Goal: Information Seeking & Learning: Learn about a topic

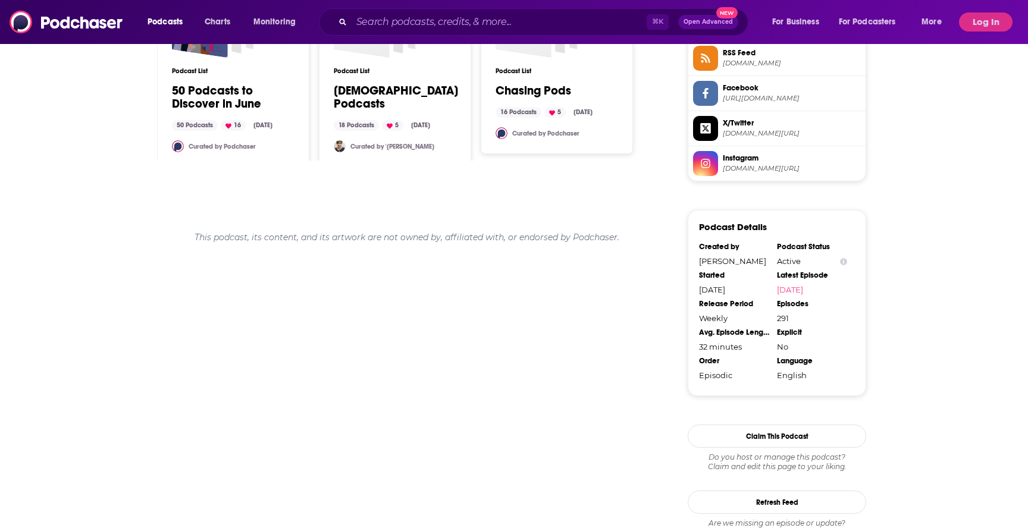
scroll to position [1012, 0]
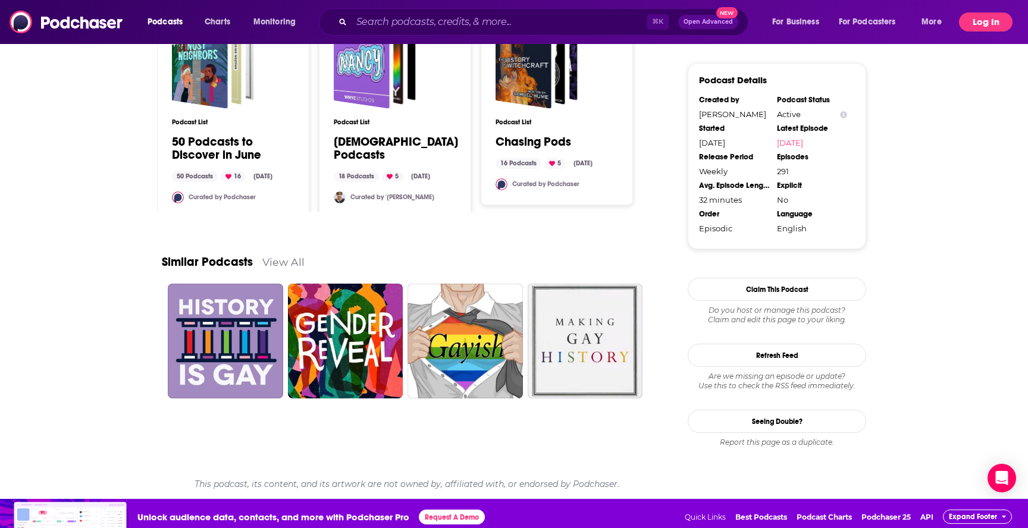
click at [993, 14] on button "Log In" at bounding box center [986, 21] width 54 height 19
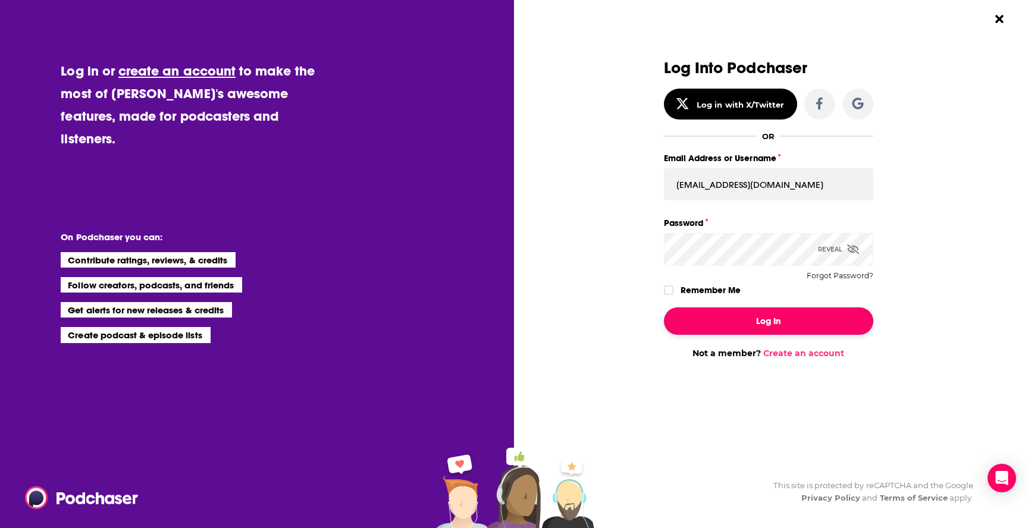
click at [743, 329] on button "Log In" at bounding box center [768, 321] width 209 height 27
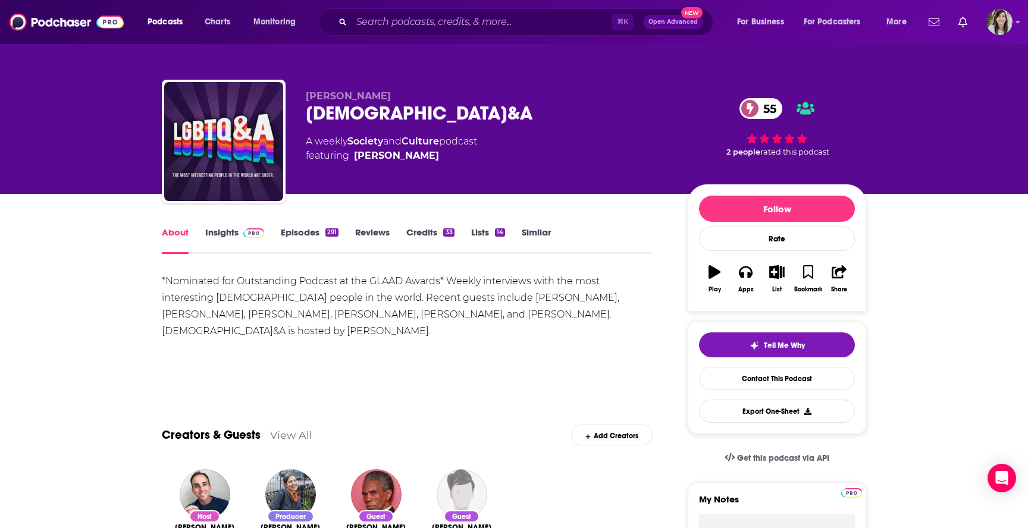
click at [300, 240] on link "Episodes 291" at bounding box center [310, 240] width 58 height 27
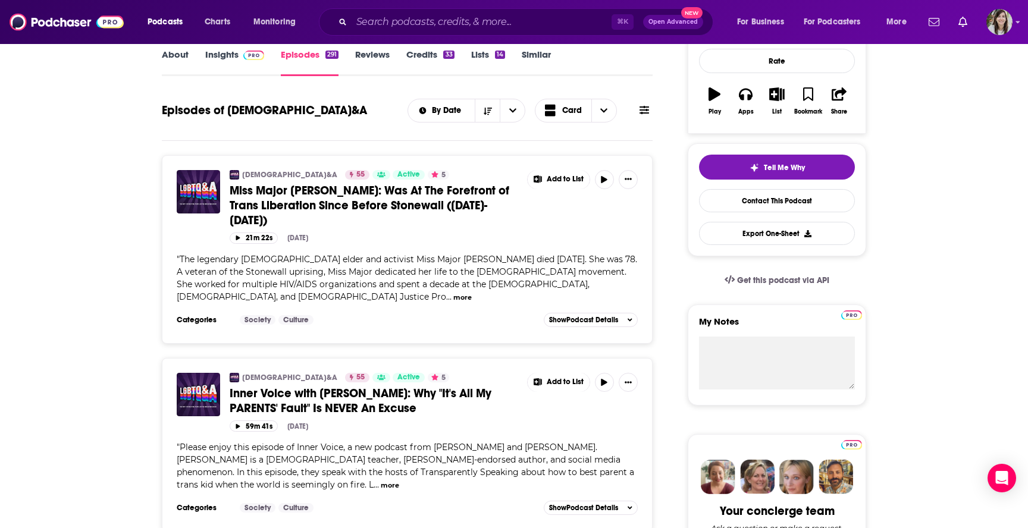
scroll to position [174, 0]
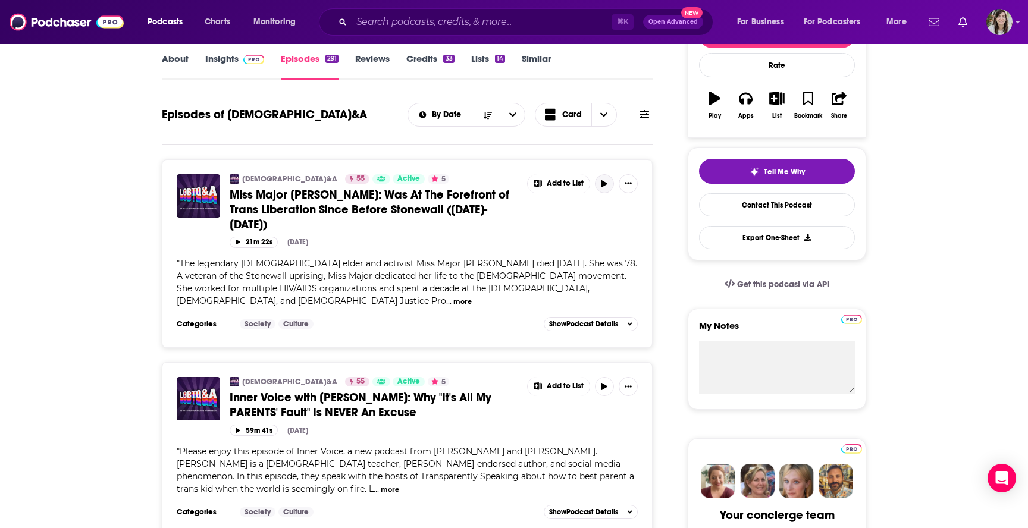
click at [604, 187] on icon "button" at bounding box center [605, 183] width 6 height 7
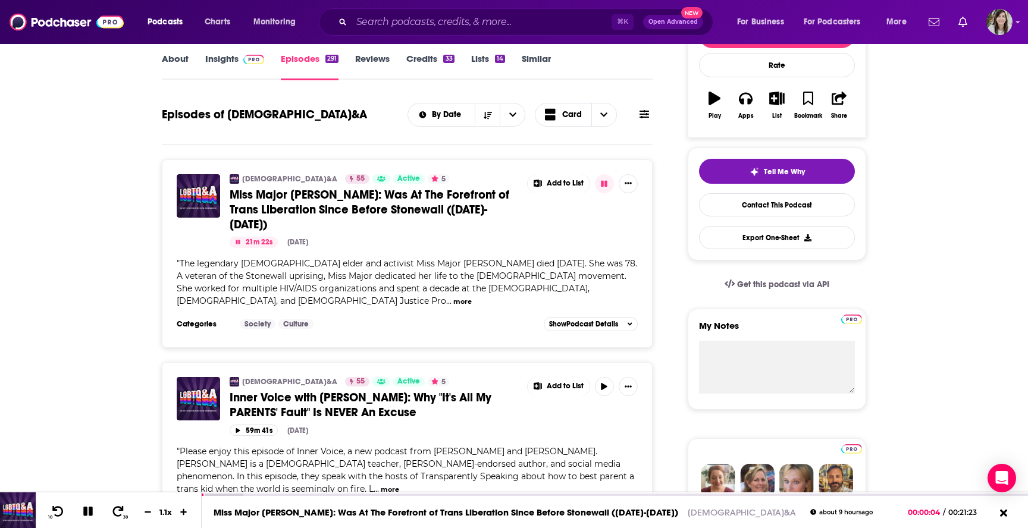
click at [472, 297] on button "more" at bounding box center [462, 302] width 18 height 10
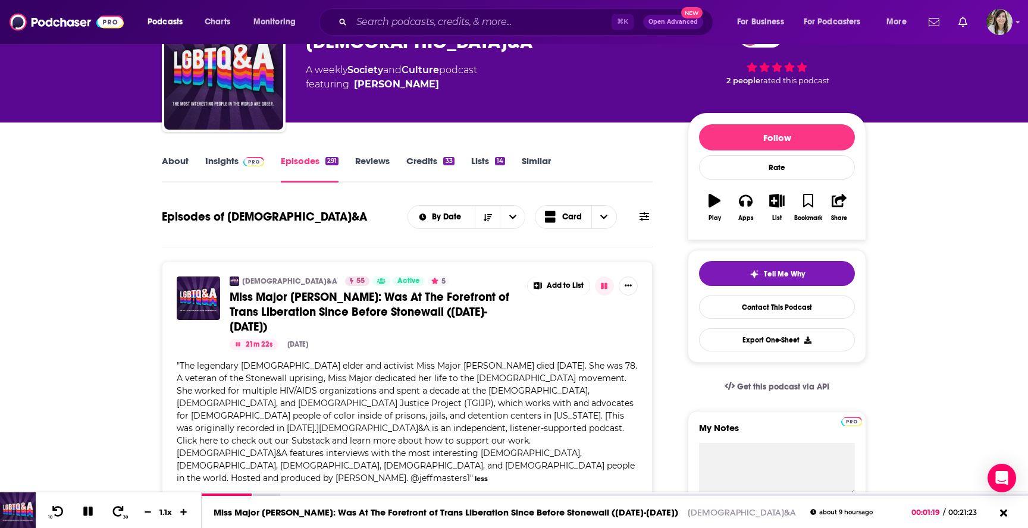
scroll to position [0, 0]
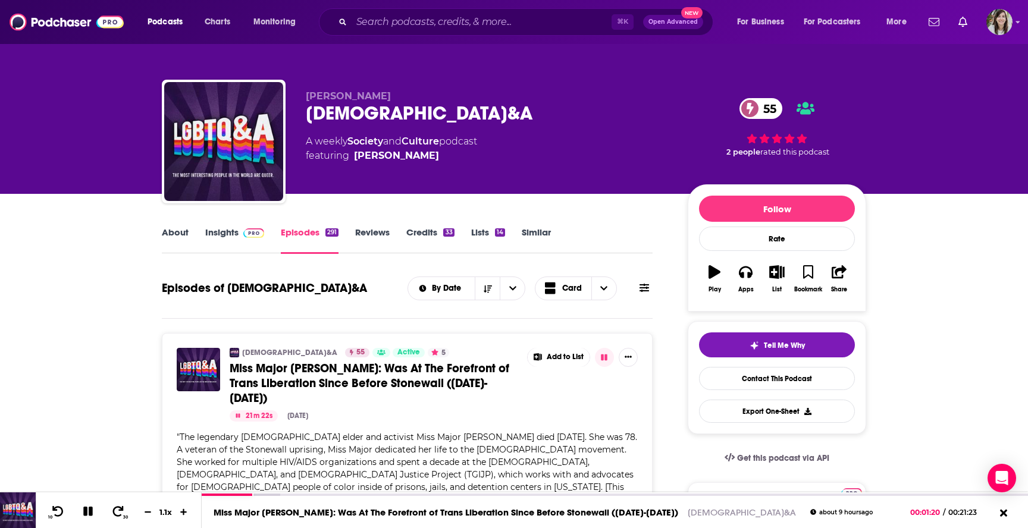
click at [173, 233] on link "About" at bounding box center [175, 240] width 27 height 27
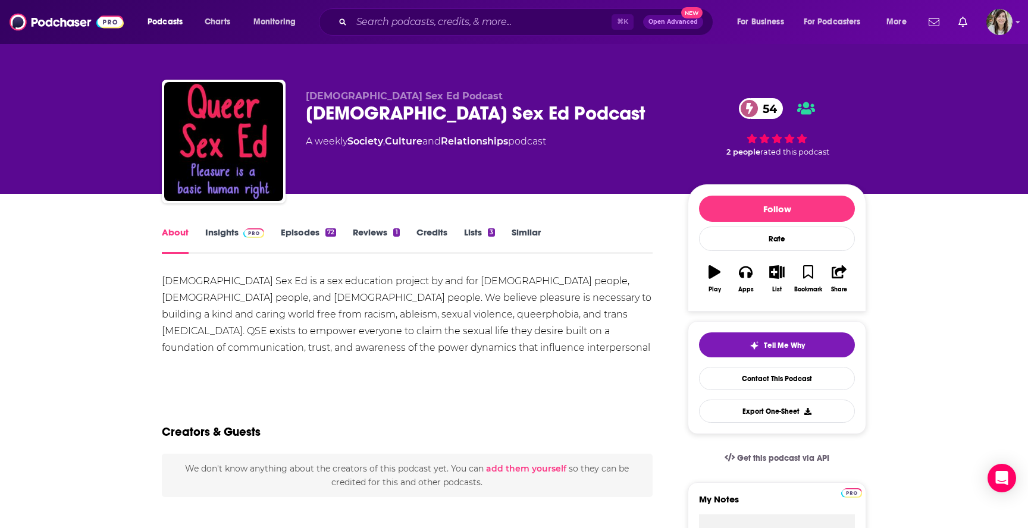
click at [302, 242] on link "Episodes 72" at bounding box center [308, 240] width 55 height 27
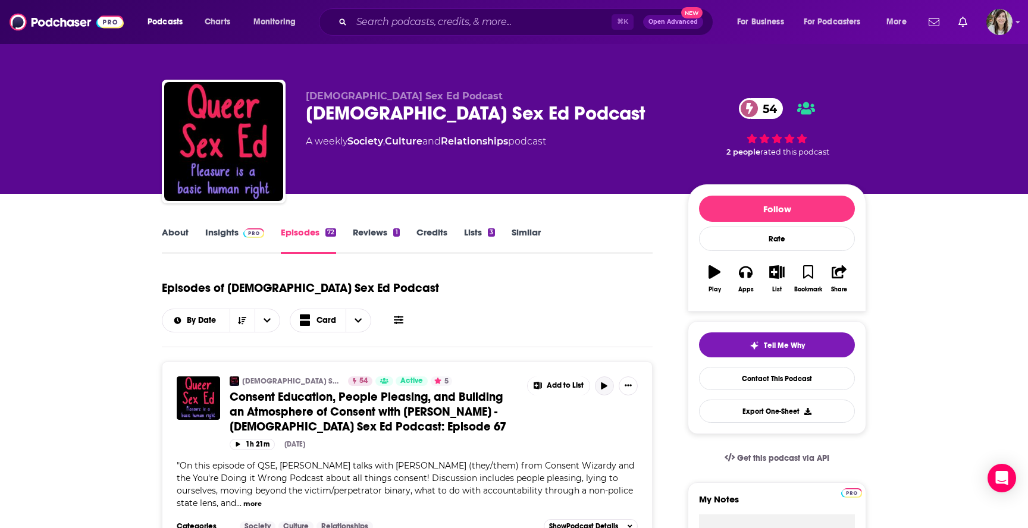
click at [610, 377] on button "button" at bounding box center [604, 386] width 19 height 19
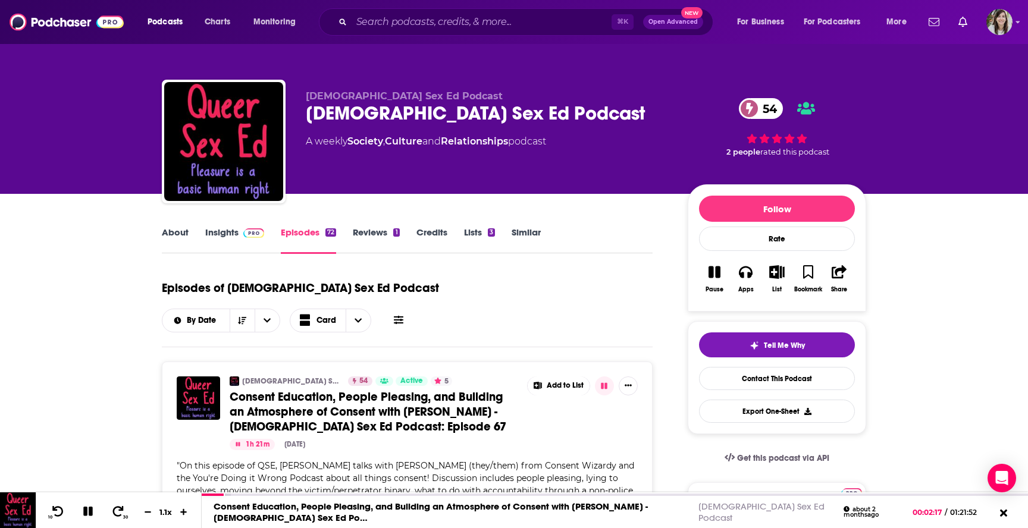
click at [183, 238] on link "About" at bounding box center [175, 240] width 27 height 27
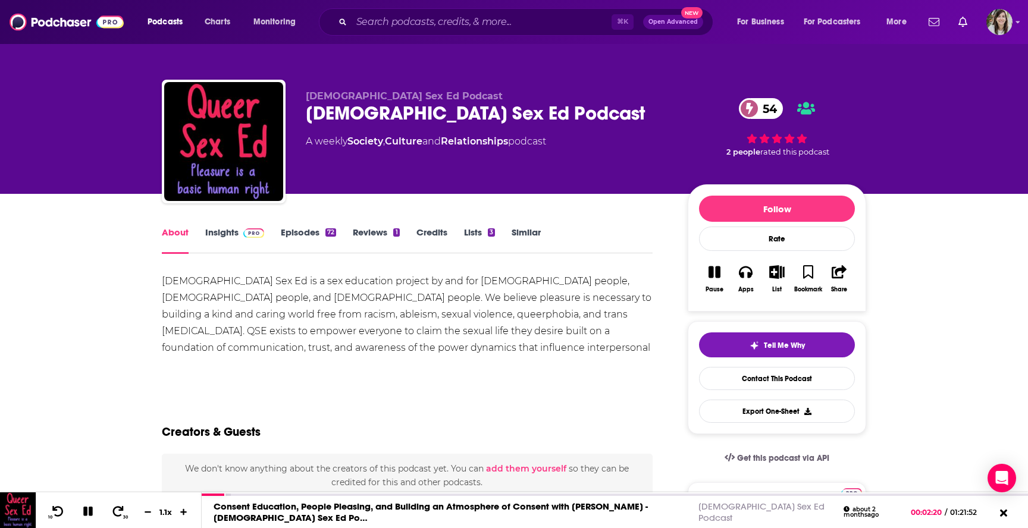
click at [304, 236] on link "Episodes 72" at bounding box center [308, 240] width 55 height 27
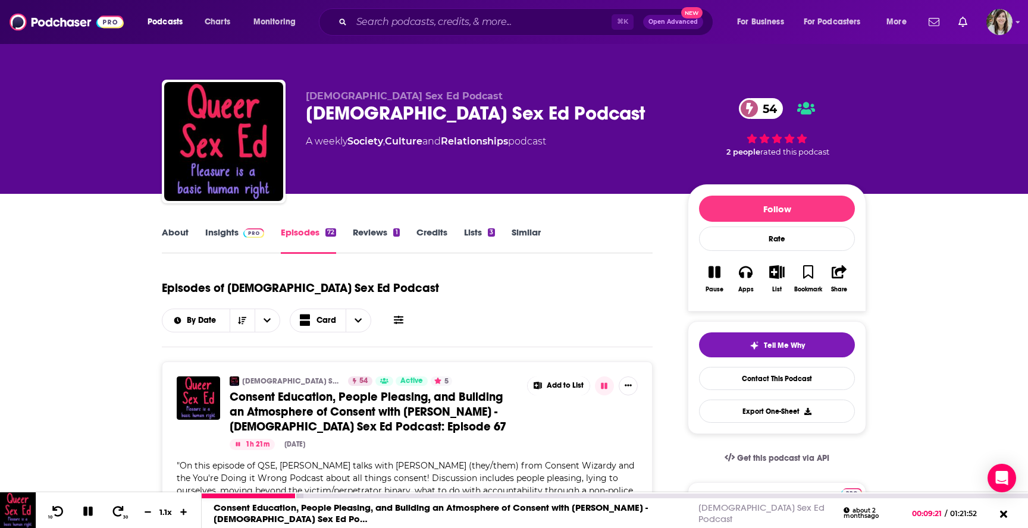
click at [84, 507] on icon at bounding box center [89, 511] width 14 height 11
